Goal: Task Accomplishment & Management: Use online tool/utility

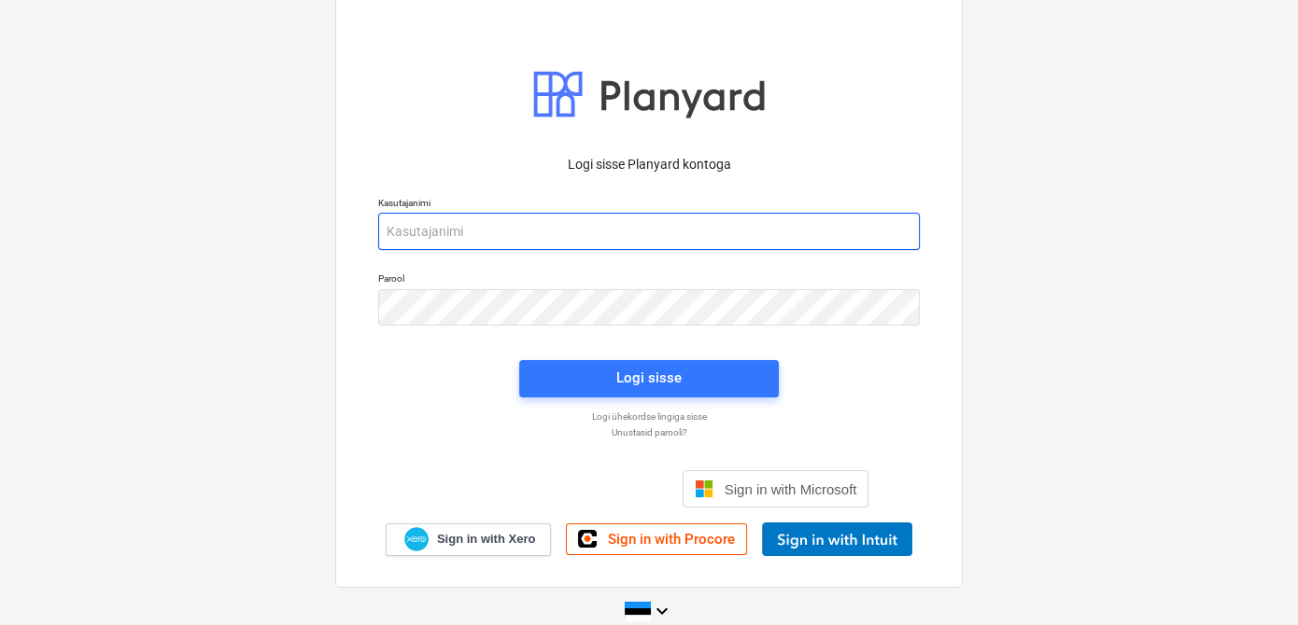
click at [582, 234] on input "email" at bounding box center [648, 231] width 541 height 37
type input "[EMAIL_ADDRESS][DOMAIN_NAME]"
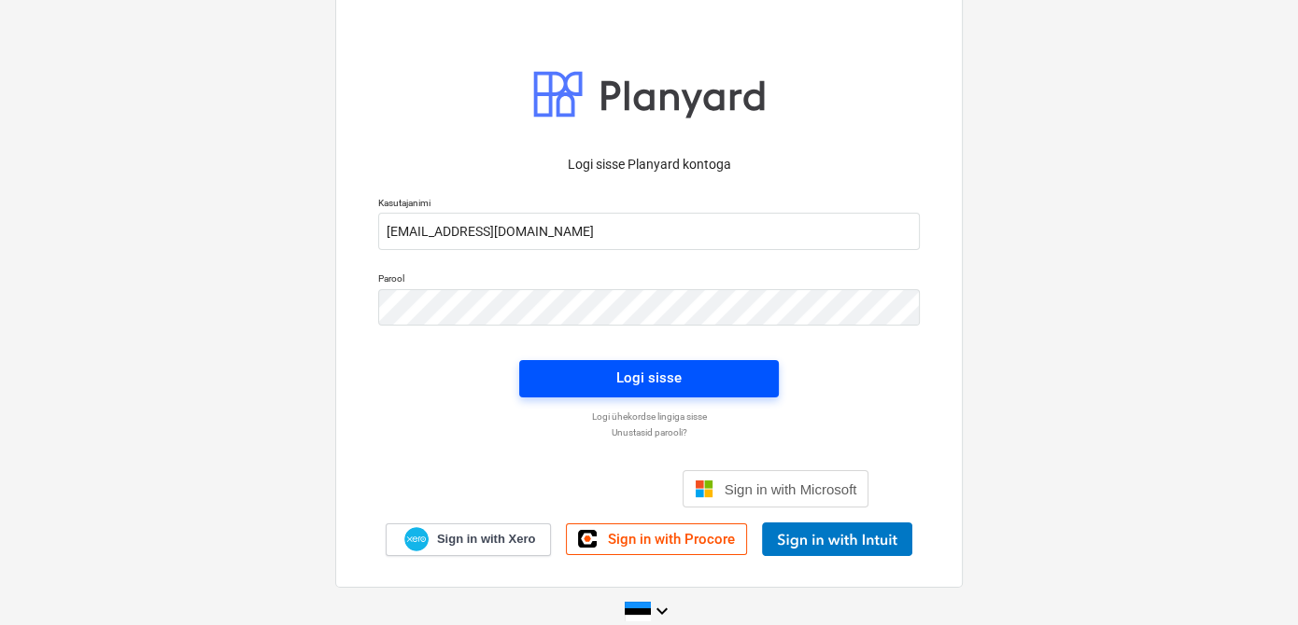
click at [550, 372] on span "Logi sisse" at bounding box center [648, 378] width 215 height 24
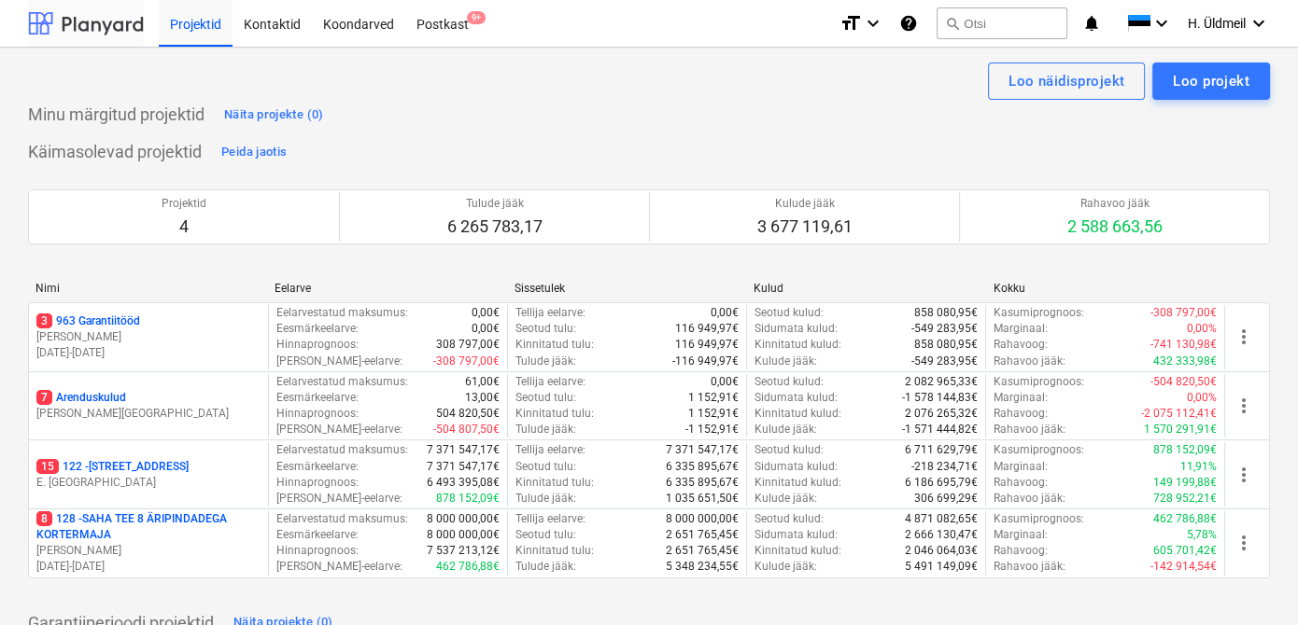
click at [81, 23] on div at bounding box center [86, 23] width 116 height 47
click at [90, 22] on div at bounding box center [86, 23] width 116 height 47
click at [1204, 81] on div "Loo projekt" at bounding box center [1210, 81] width 77 height 24
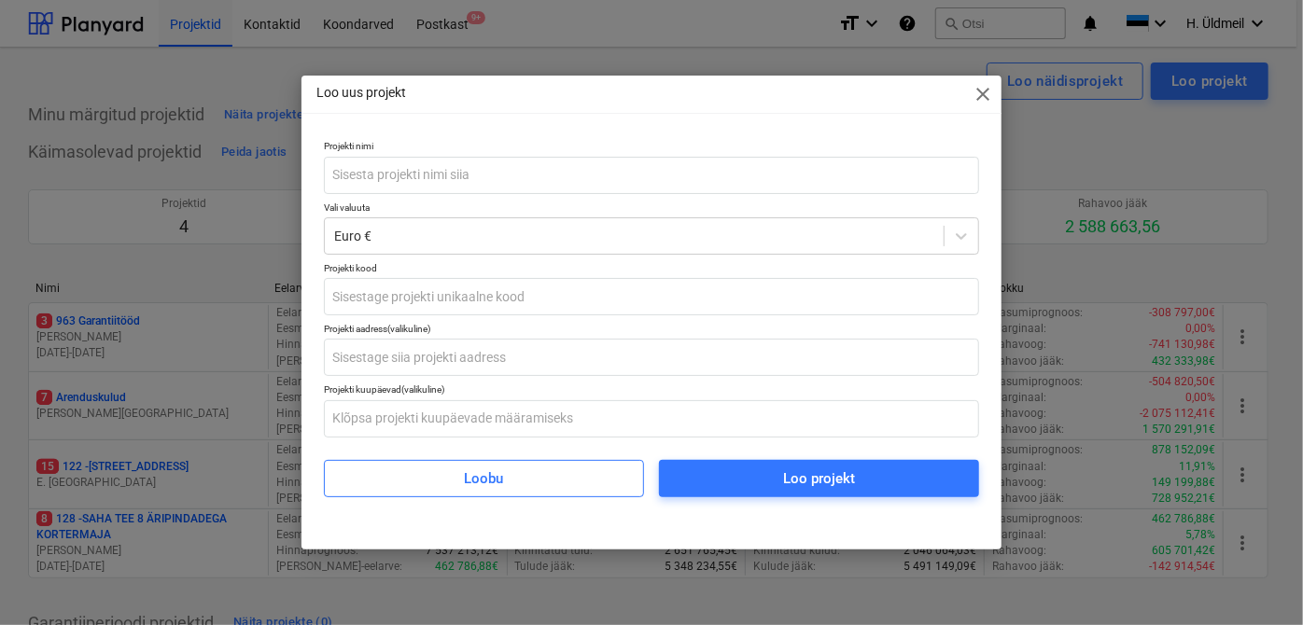
click at [979, 99] on span "close" at bounding box center [983, 94] width 22 height 22
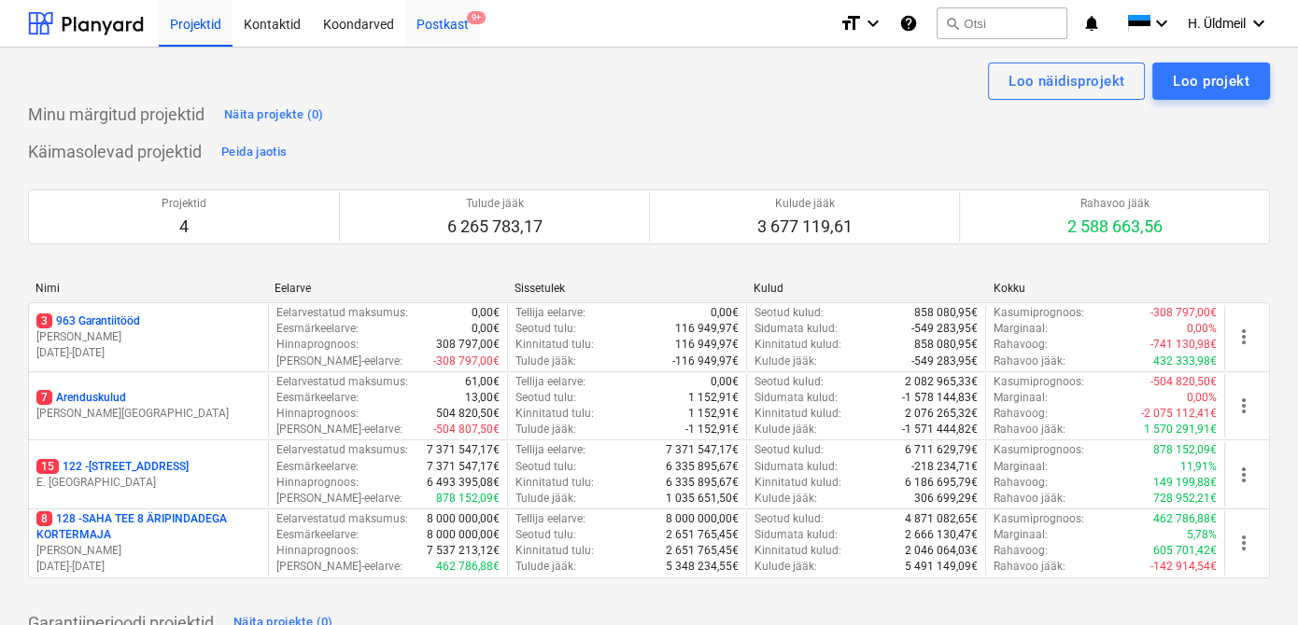
click at [420, 28] on div "Postkast 9+" at bounding box center [442, 23] width 75 height 48
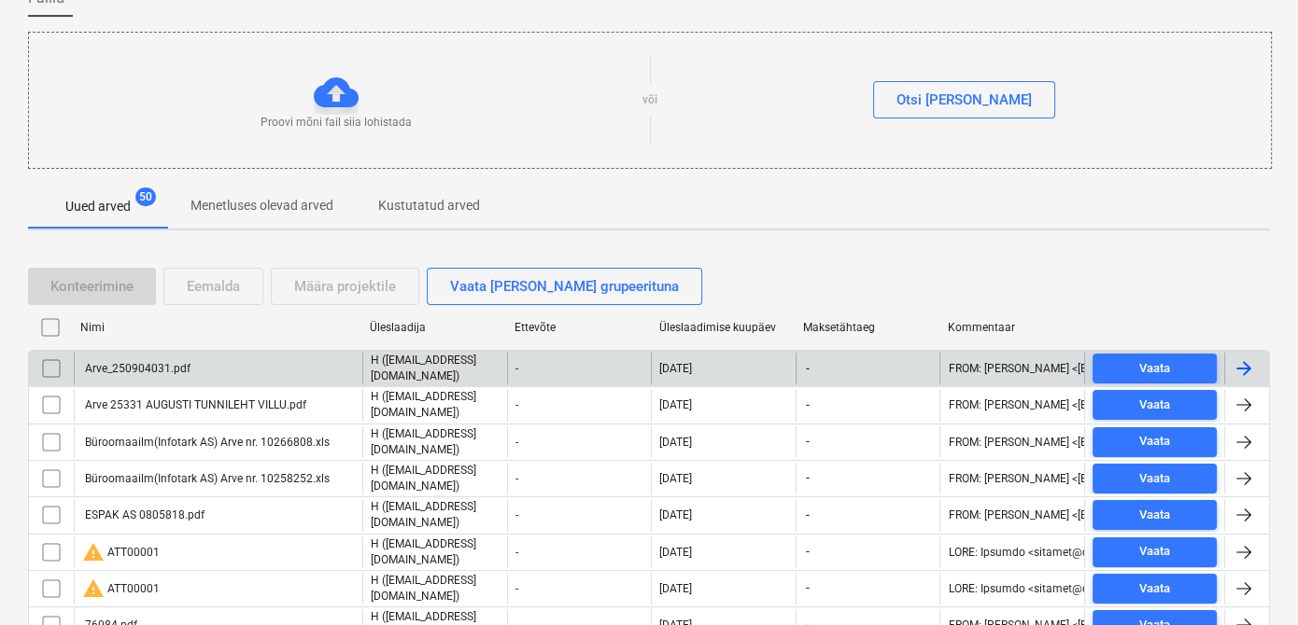
click at [154, 364] on div "Arve_250904031.pdf" at bounding box center [136, 368] width 108 height 13
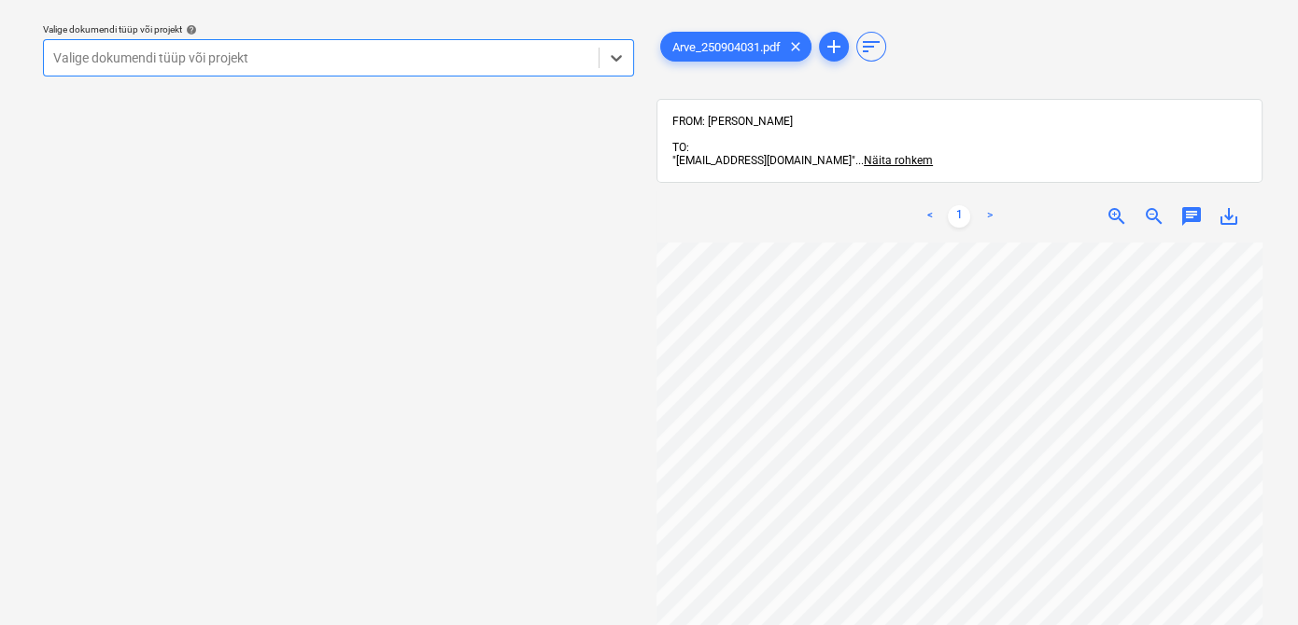
scroll to position [254, 0]
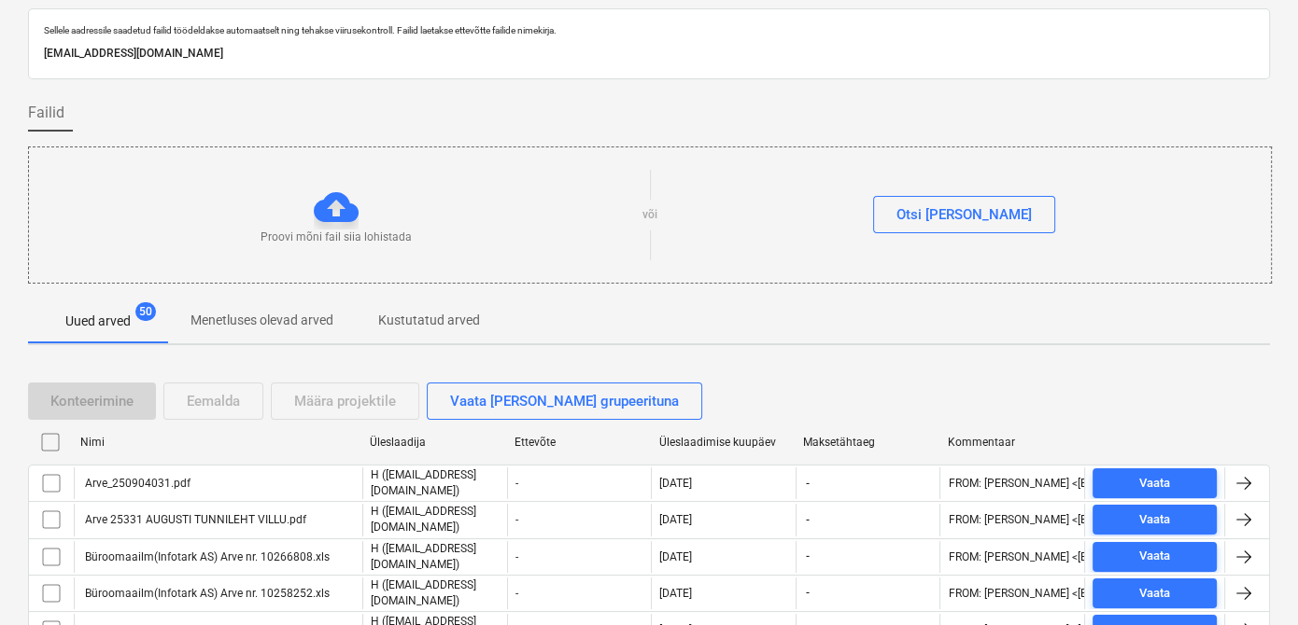
scroll to position [169, 0]
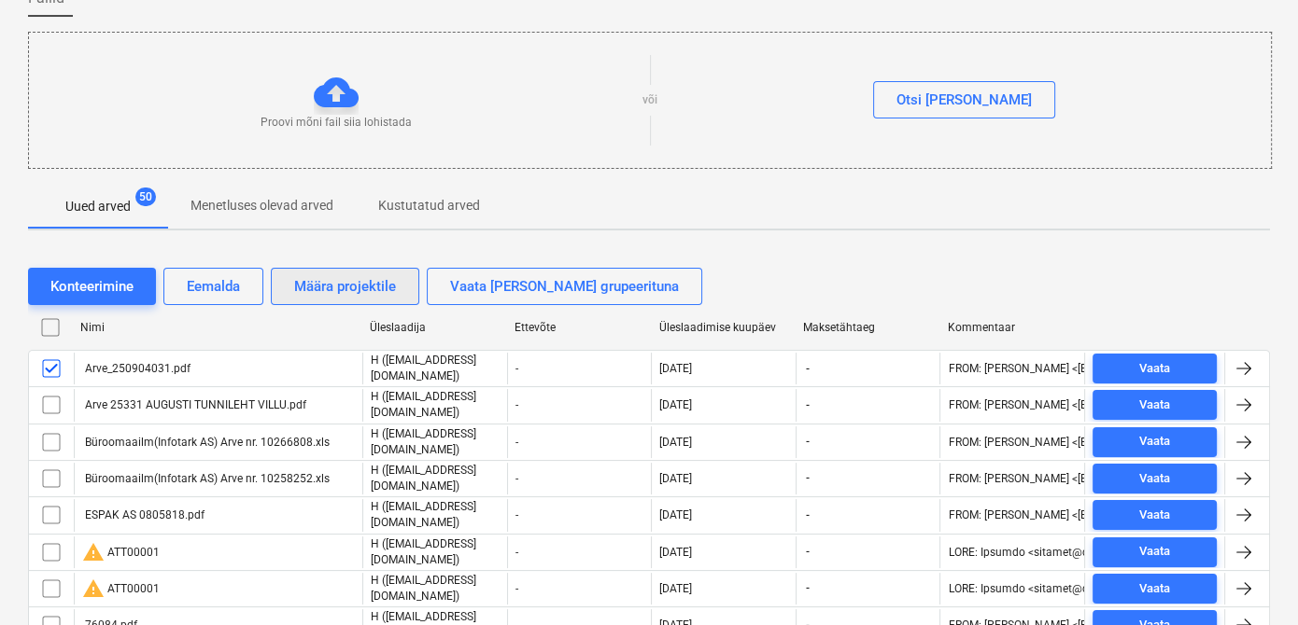
click at [310, 299] on button "Määra projektile" at bounding box center [345, 286] width 148 height 37
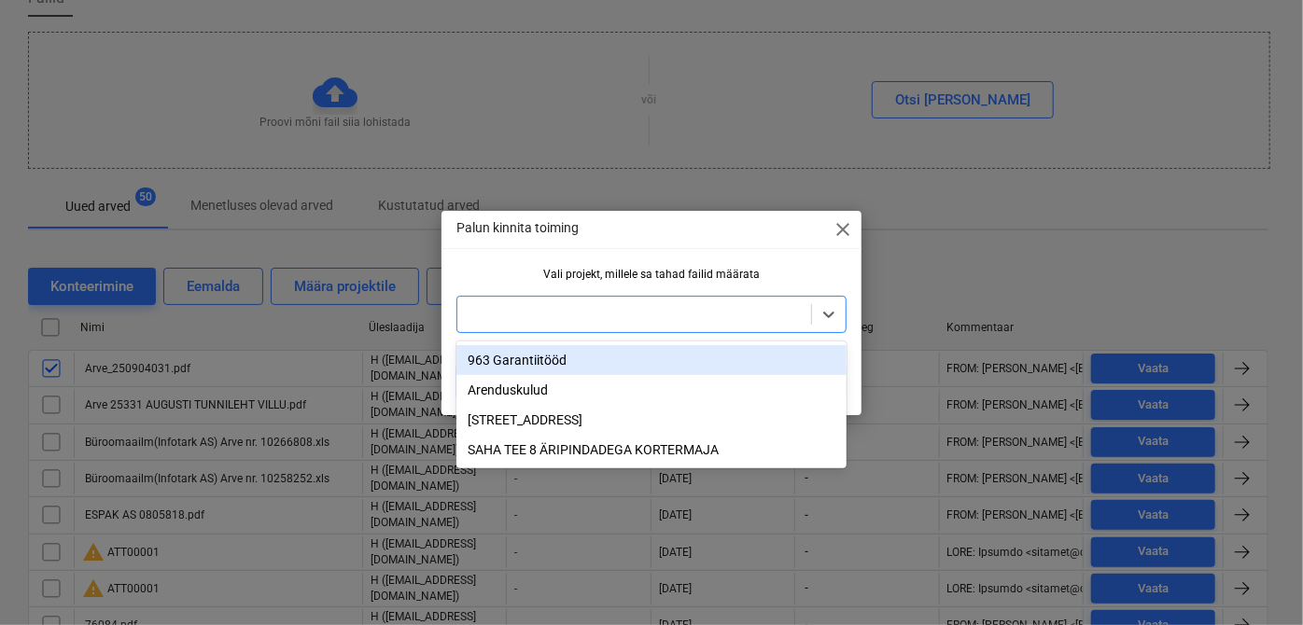
click at [469, 314] on input "text" at bounding box center [468, 314] width 3 height 15
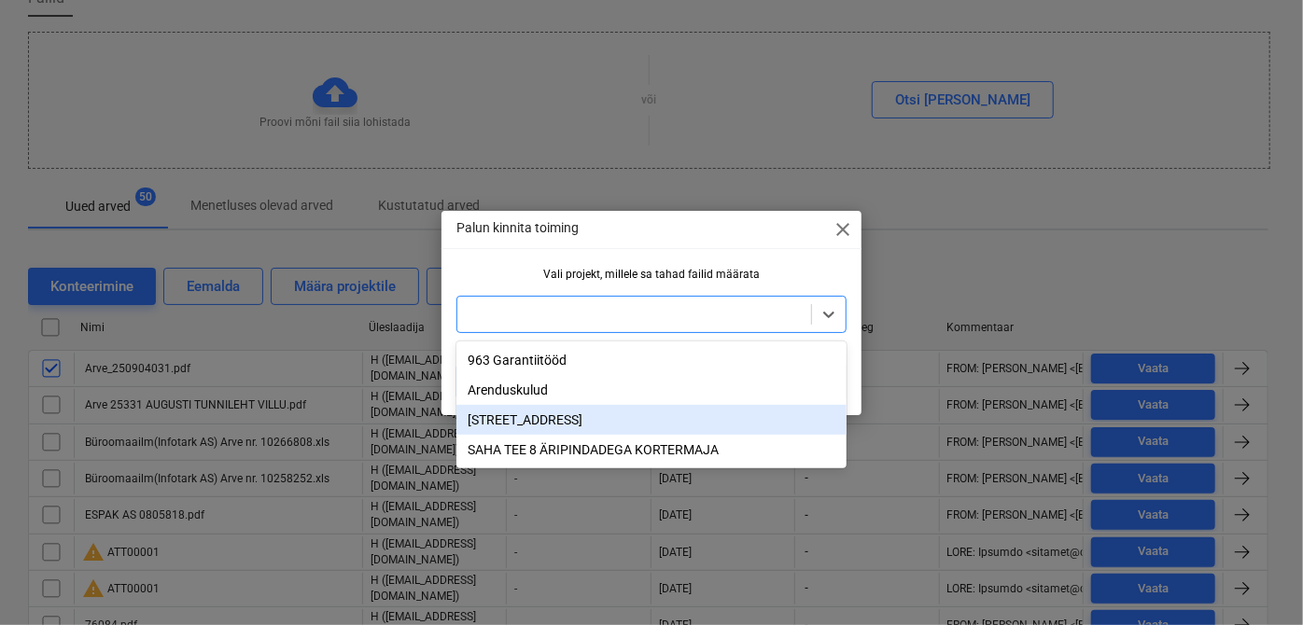
click at [508, 428] on div "[STREET_ADDRESS]" at bounding box center [651, 420] width 390 height 30
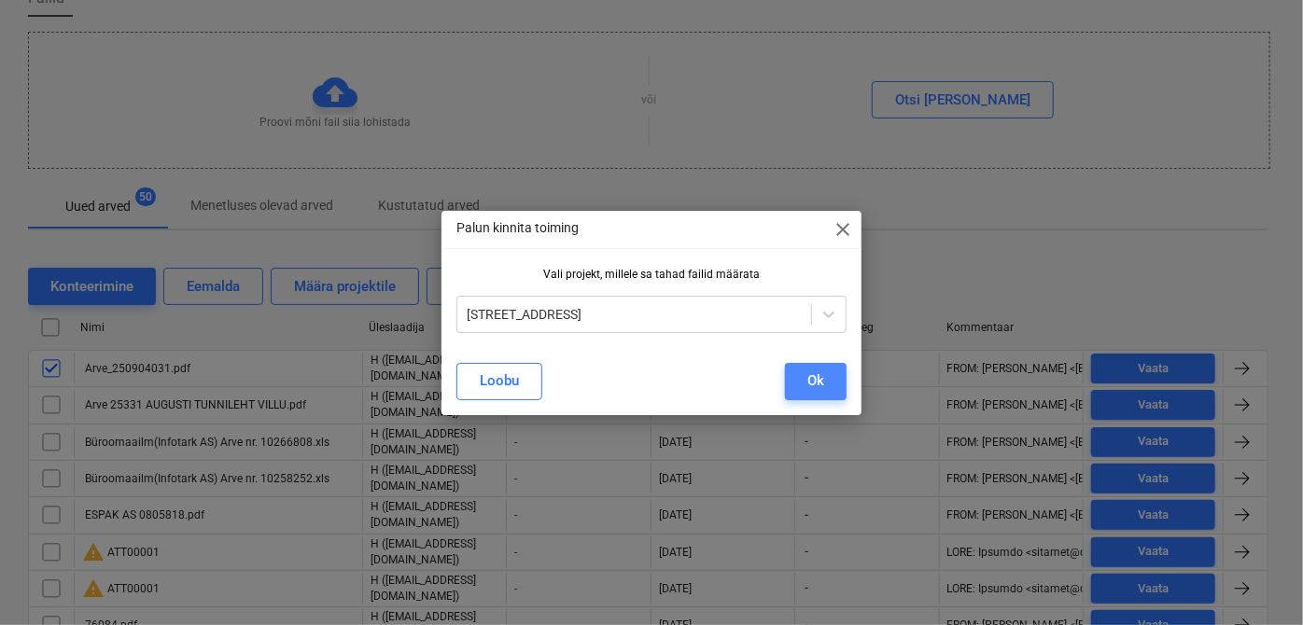
click at [818, 380] on div "Ok" at bounding box center [815, 381] width 17 height 24
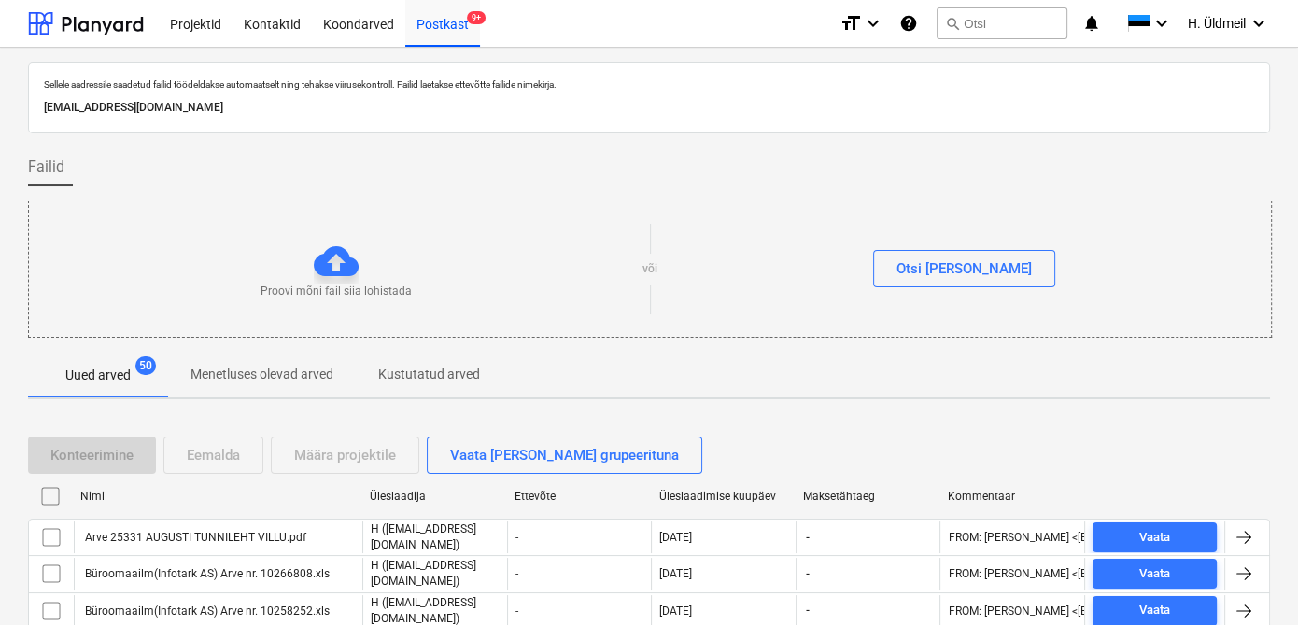
scroll to position [0, 0]
click at [366, 29] on div "Koondarved" at bounding box center [358, 23] width 93 height 48
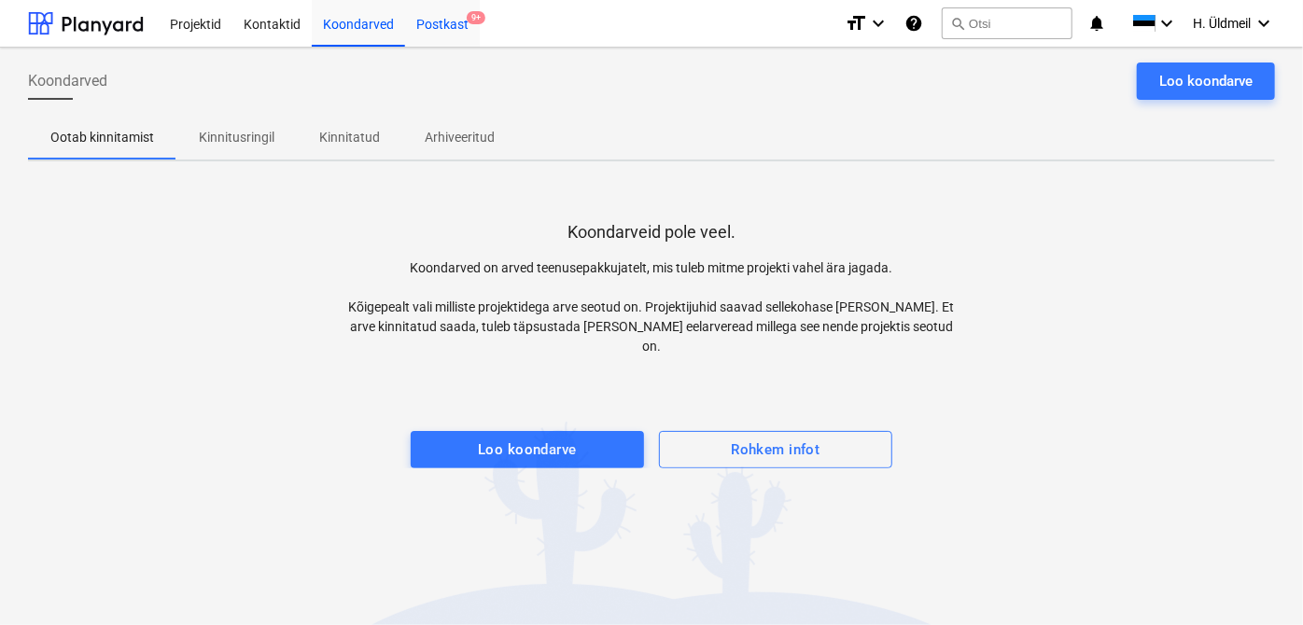
click at [438, 28] on div "Postkast 9+" at bounding box center [442, 23] width 75 height 48
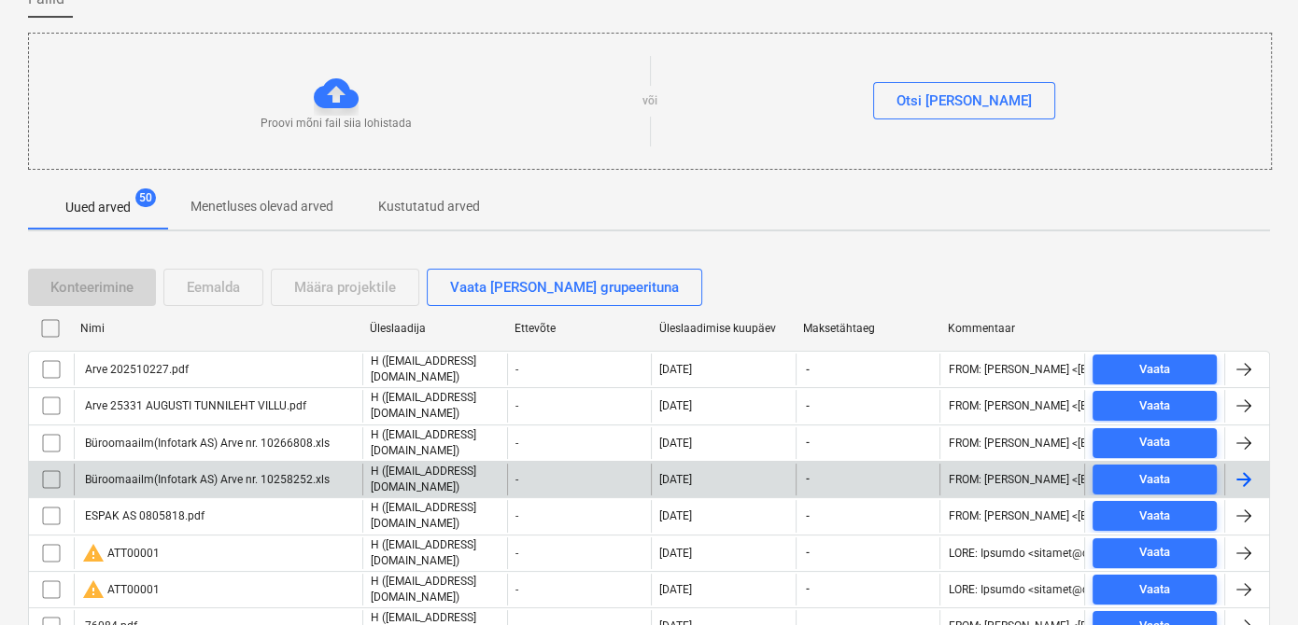
scroll to position [169, 0]
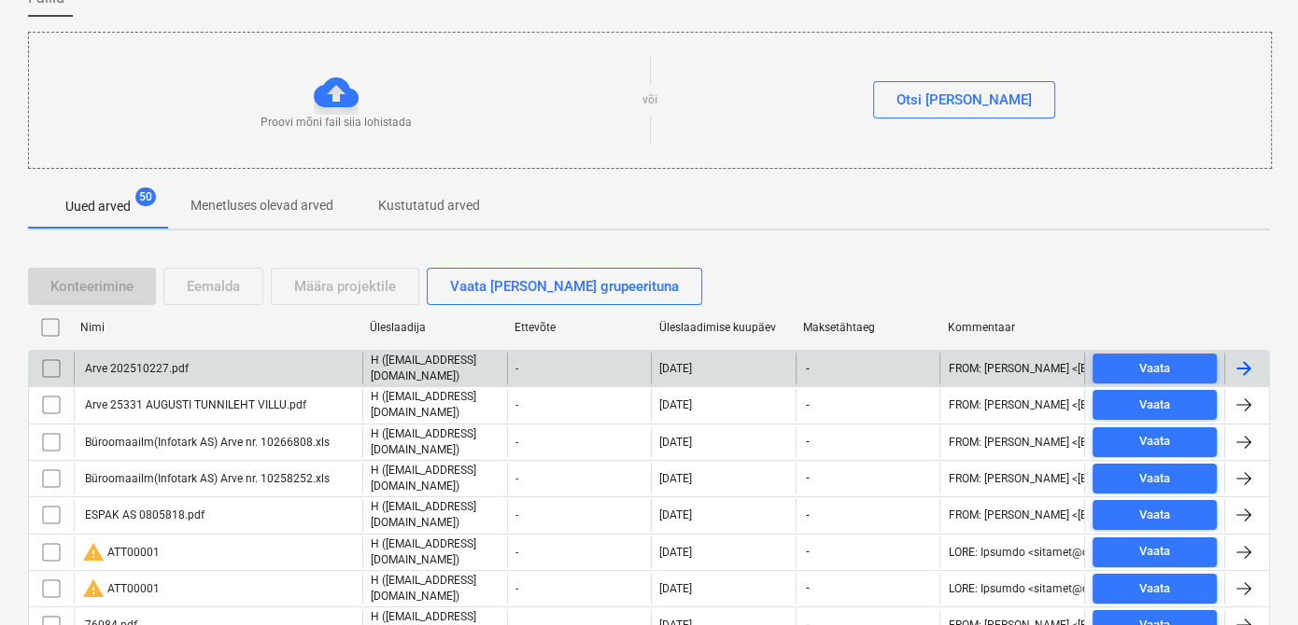
click at [49, 362] on input "checkbox" at bounding box center [51, 369] width 30 height 30
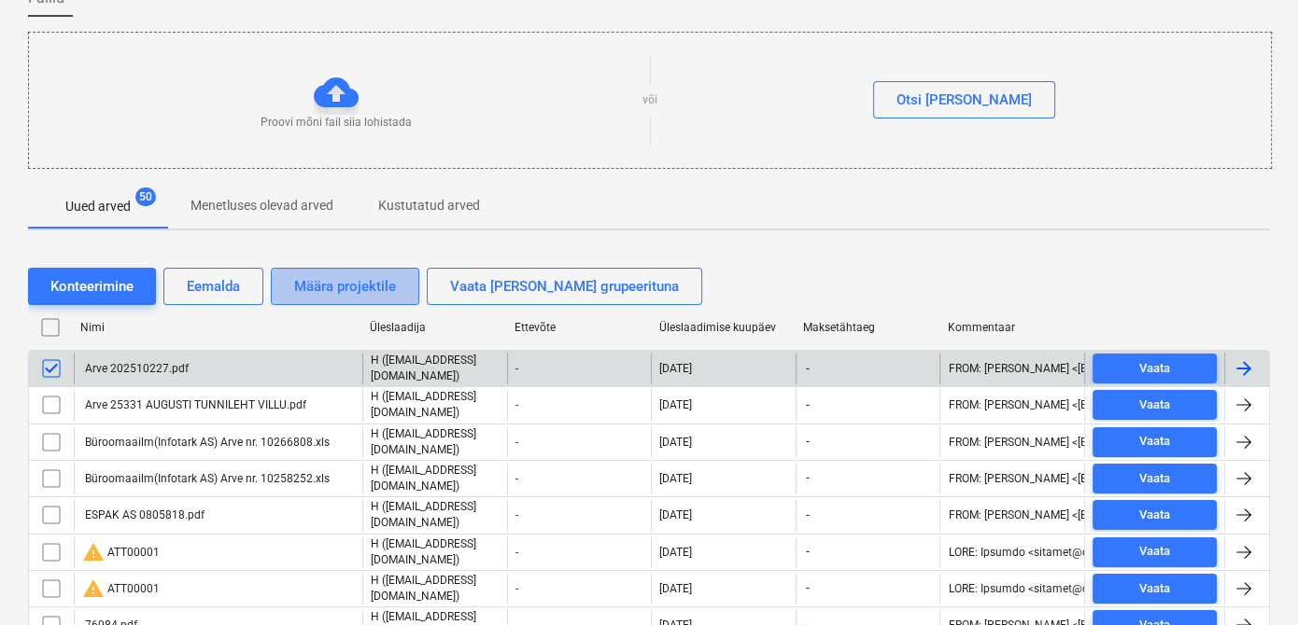
click at [349, 297] on button "Määra projektile" at bounding box center [345, 286] width 148 height 37
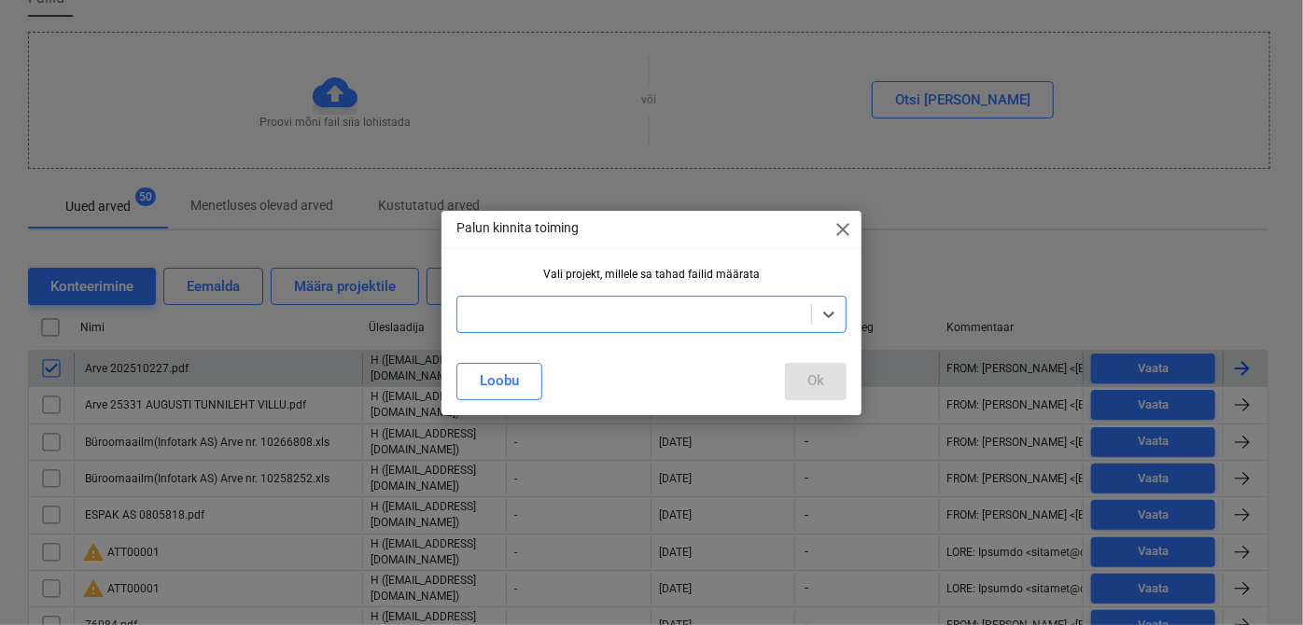
click at [684, 320] on div at bounding box center [634, 314] width 335 height 19
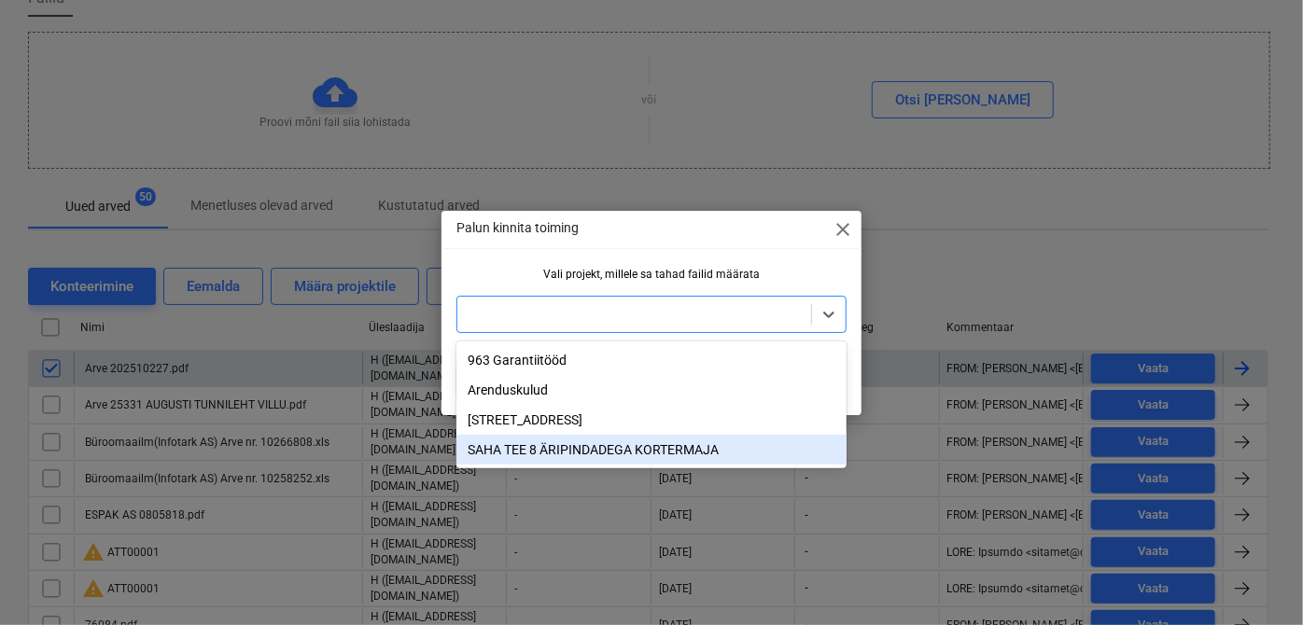
click at [522, 455] on div "SAHA TEE 8 ÄRIPINDADEGA KORTERMAJA" at bounding box center [651, 450] width 390 height 30
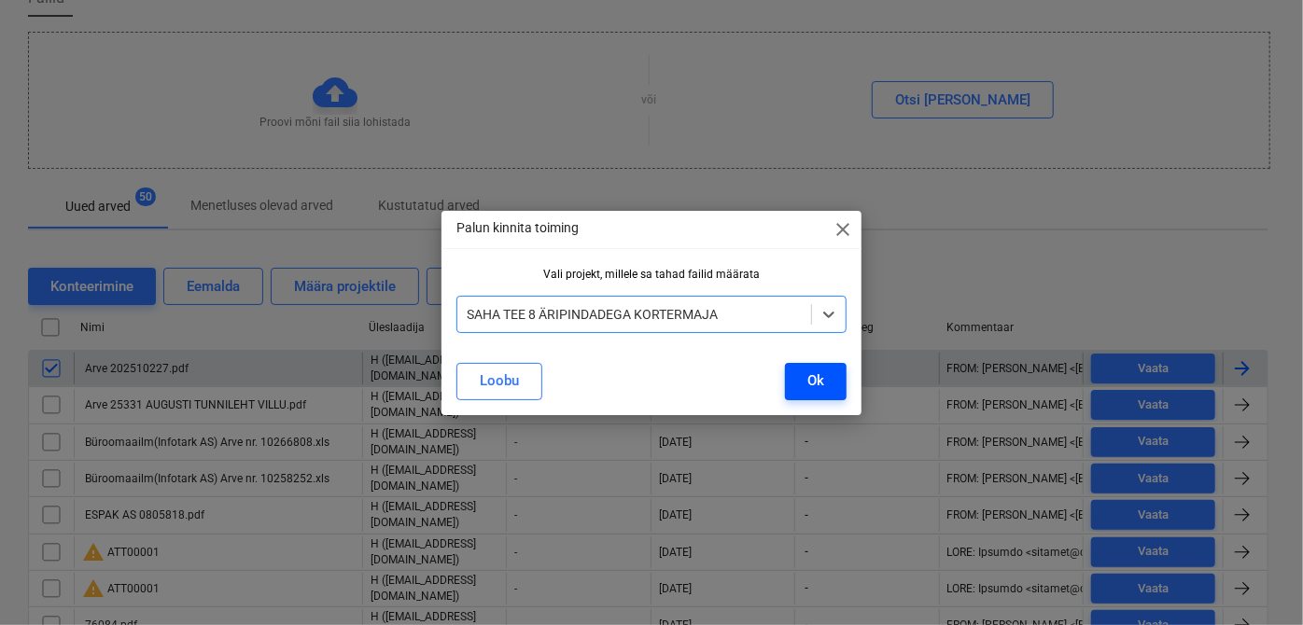
click at [812, 372] on div "Ok" at bounding box center [815, 381] width 17 height 24
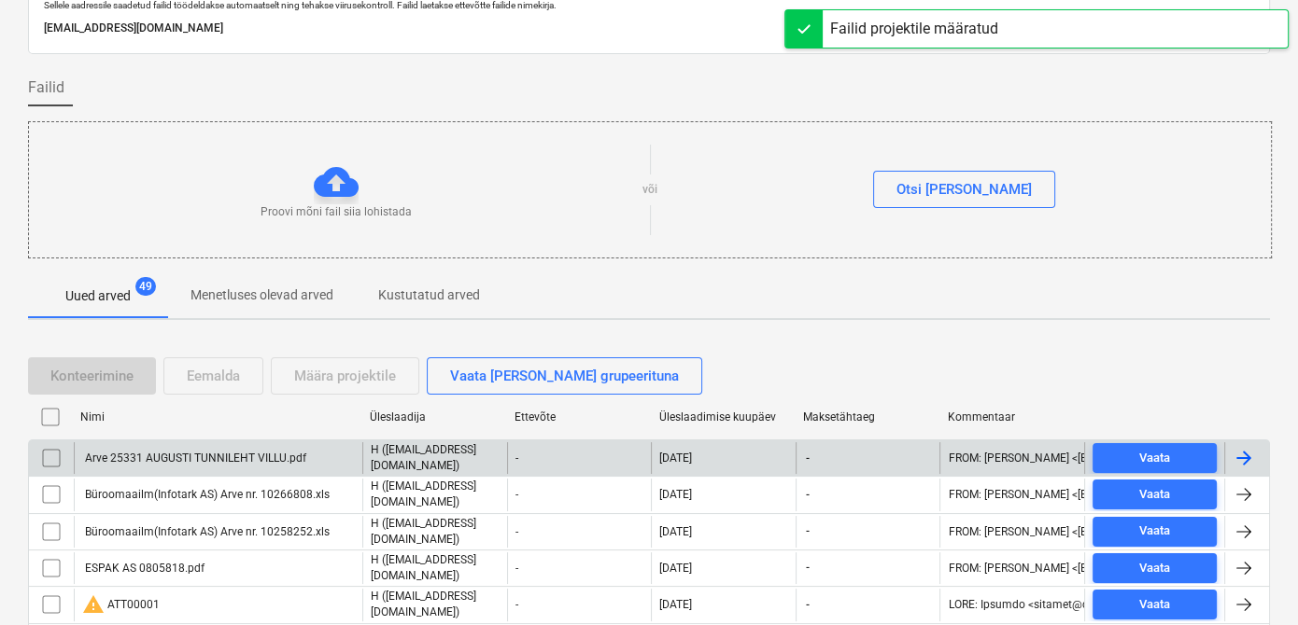
scroll to position [0, 0]
